Goal: Check status

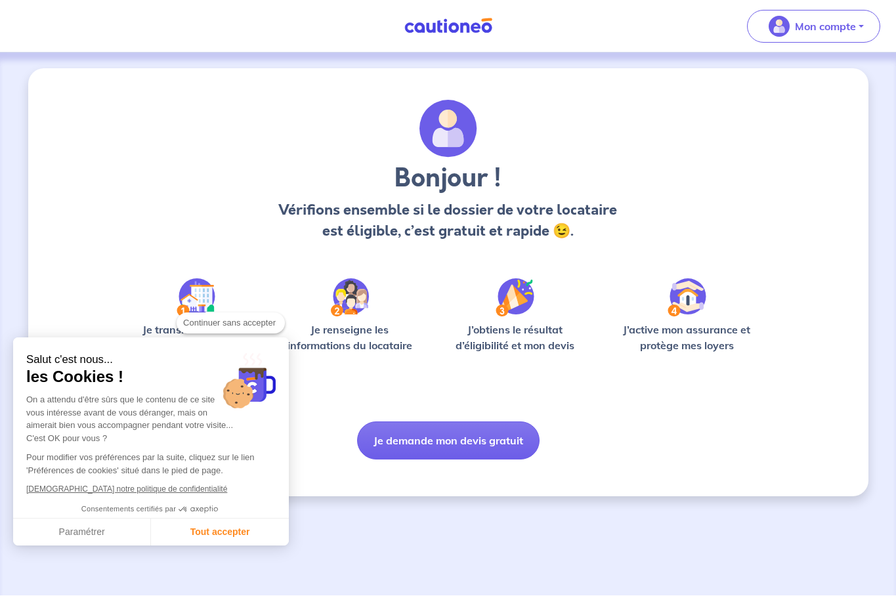
checkbox input "true"
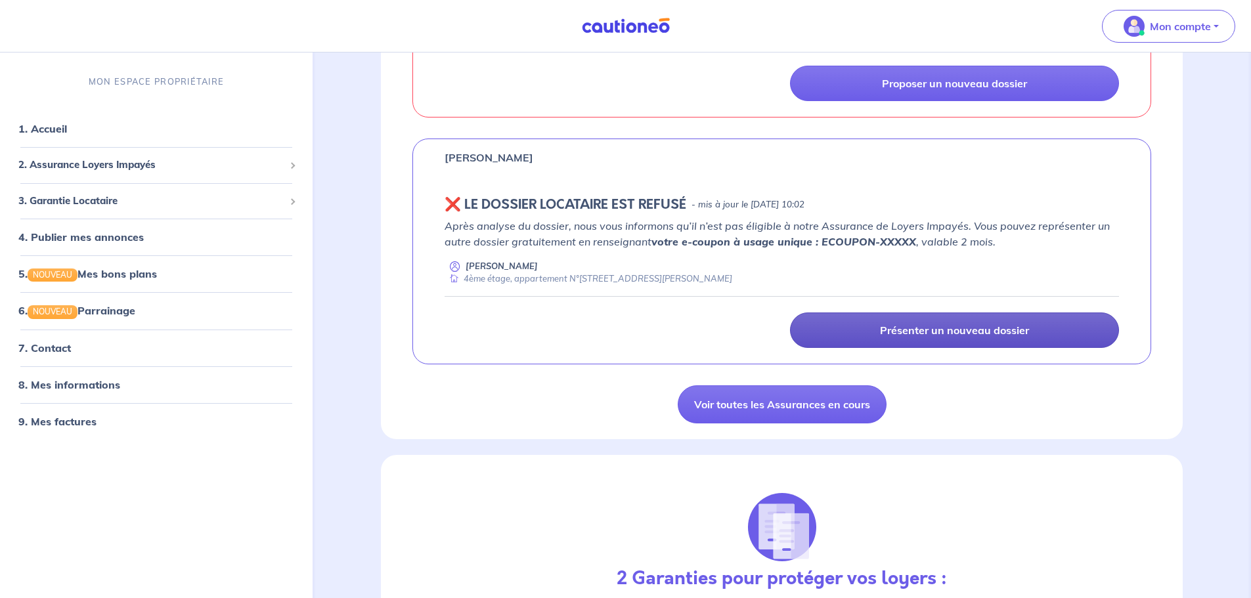
scroll to position [985, 0]
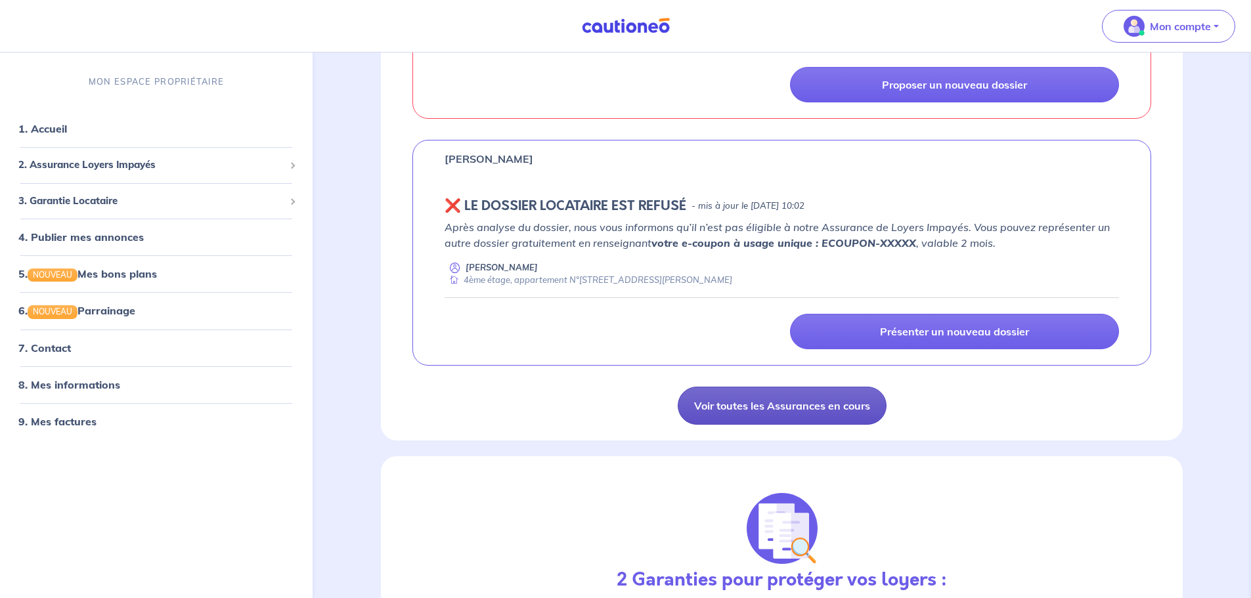
click at [814, 408] on link "Voir toutes les Assurances en cours" at bounding box center [782, 406] width 209 height 38
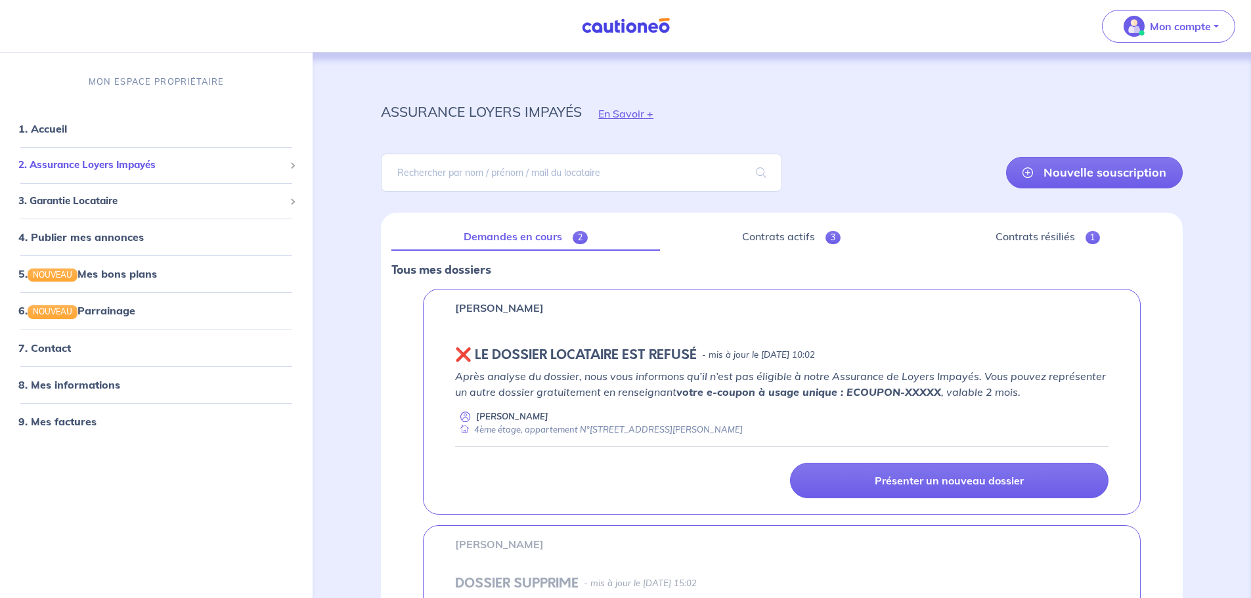
click at [196, 167] on span "2. Assurance Loyers Impayés" at bounding box center [151, 165] width 266 height 15
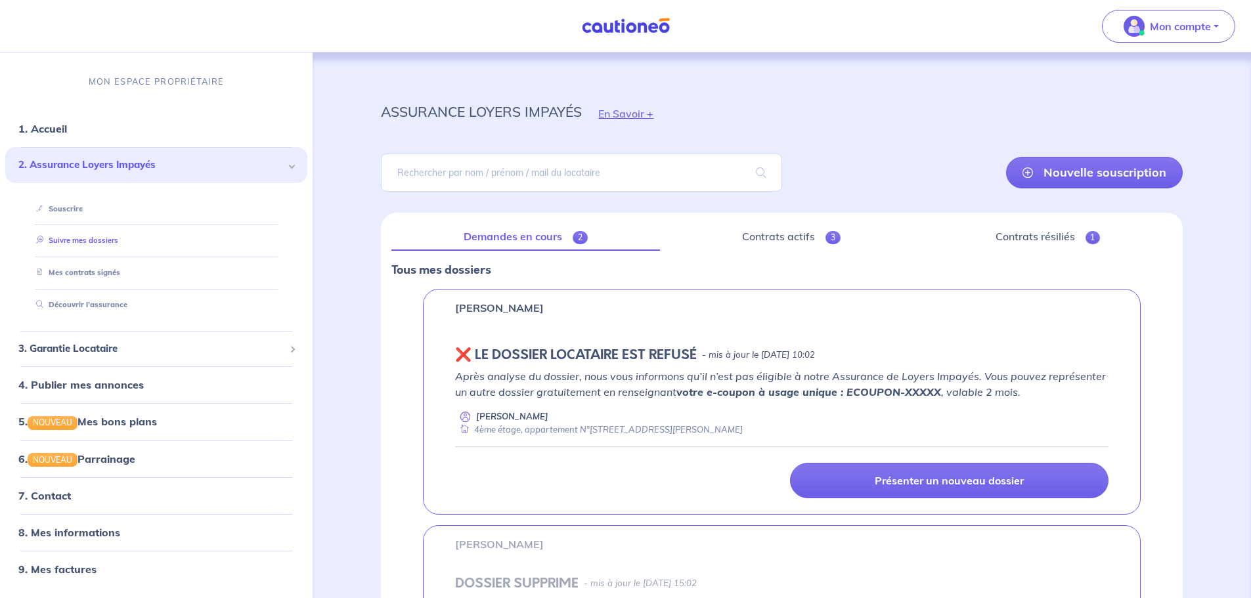
click at [109, 239] on link "Suivre mes dossiers" at bounding box center [74, 240] width 87 height 9
click at [810, 236] on link "Contrats actifs 3" at bounding box center [791, 237] width 242 height 28
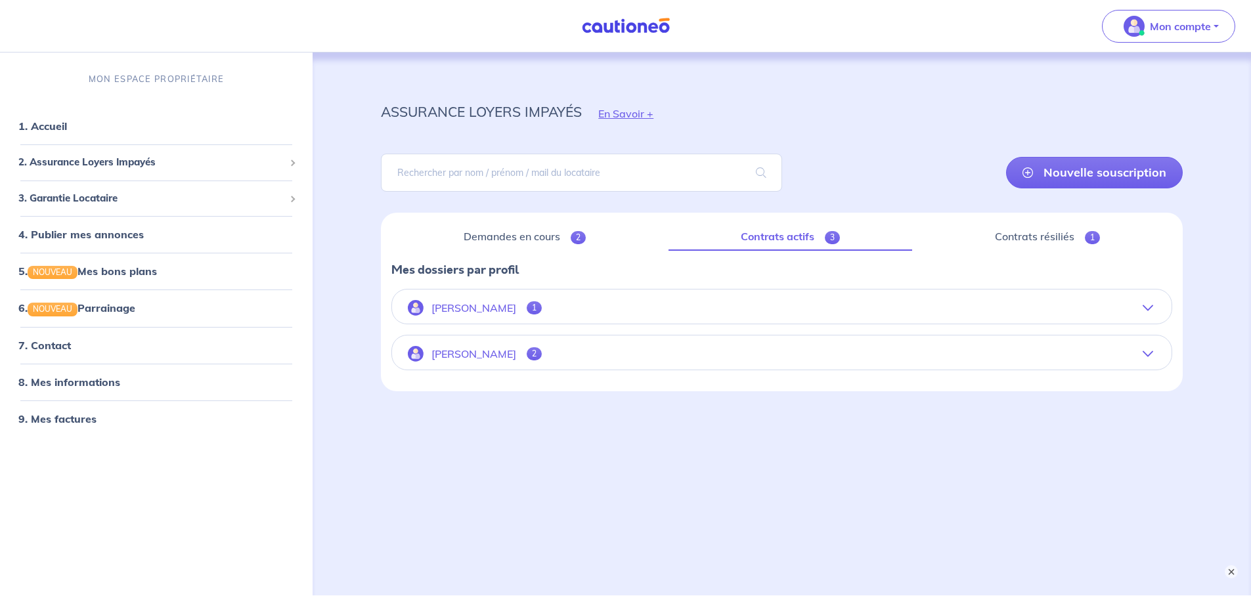
click at [685, 311] on button "[PERSON_NAME] 1" at bounding box center [781, 308] width 779 height 32
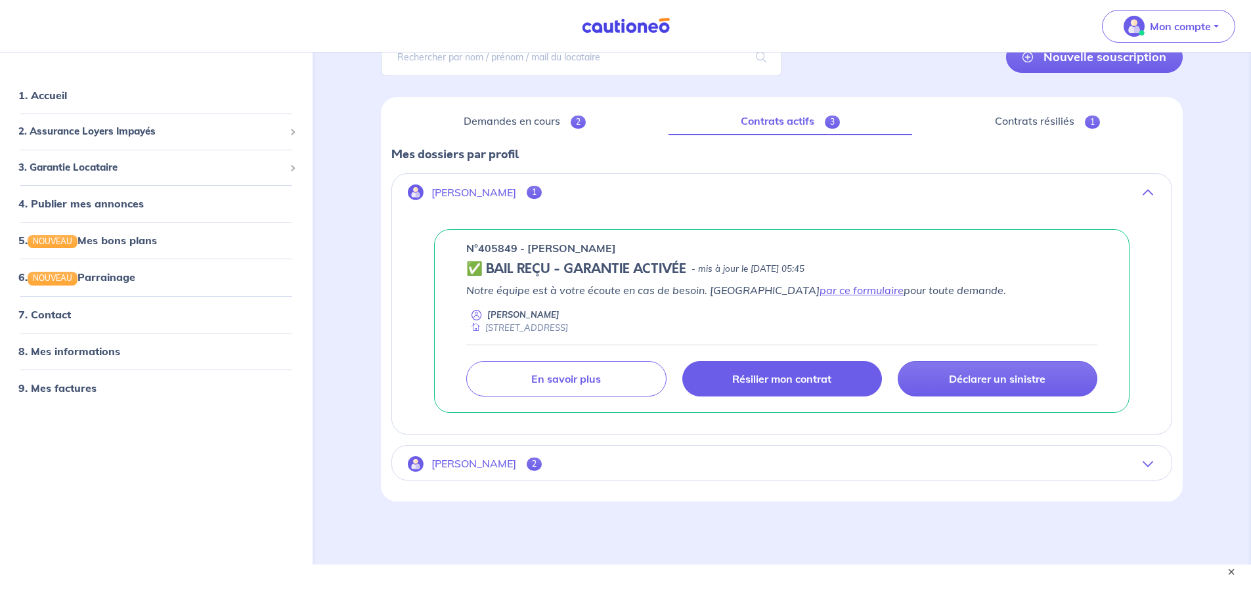
scroll to position [135, 0]
